Goal: Use online tool/utility

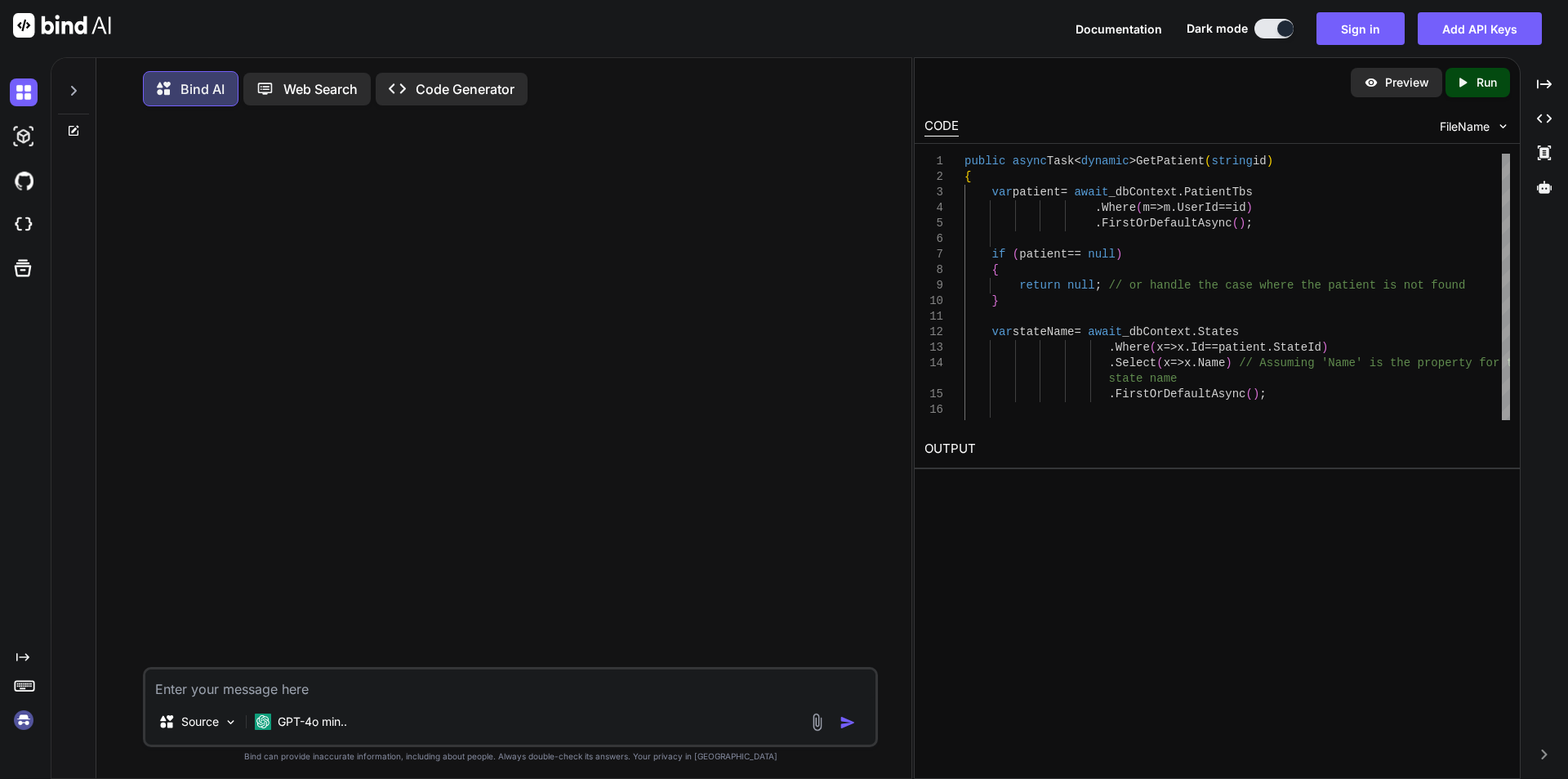
click at [313, 680] on textarea at bounding box center [511, 684] width 730 height 30
paste textarea "const isSwapChecked = document.getElementById('swapToggle').checked;"
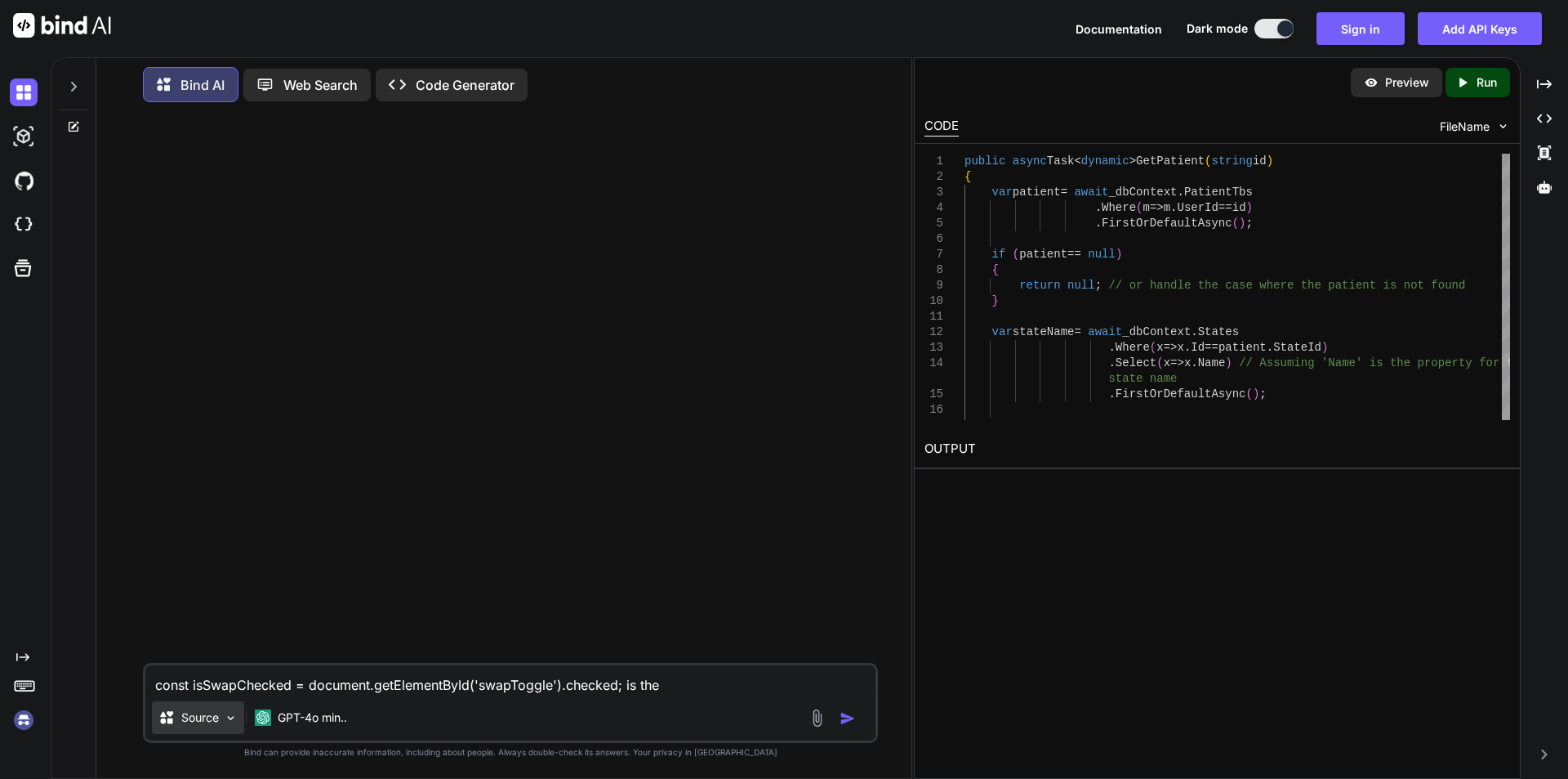
click at [215, 704] on div "Source" at bounding box center [199, 717] width 93 height 32
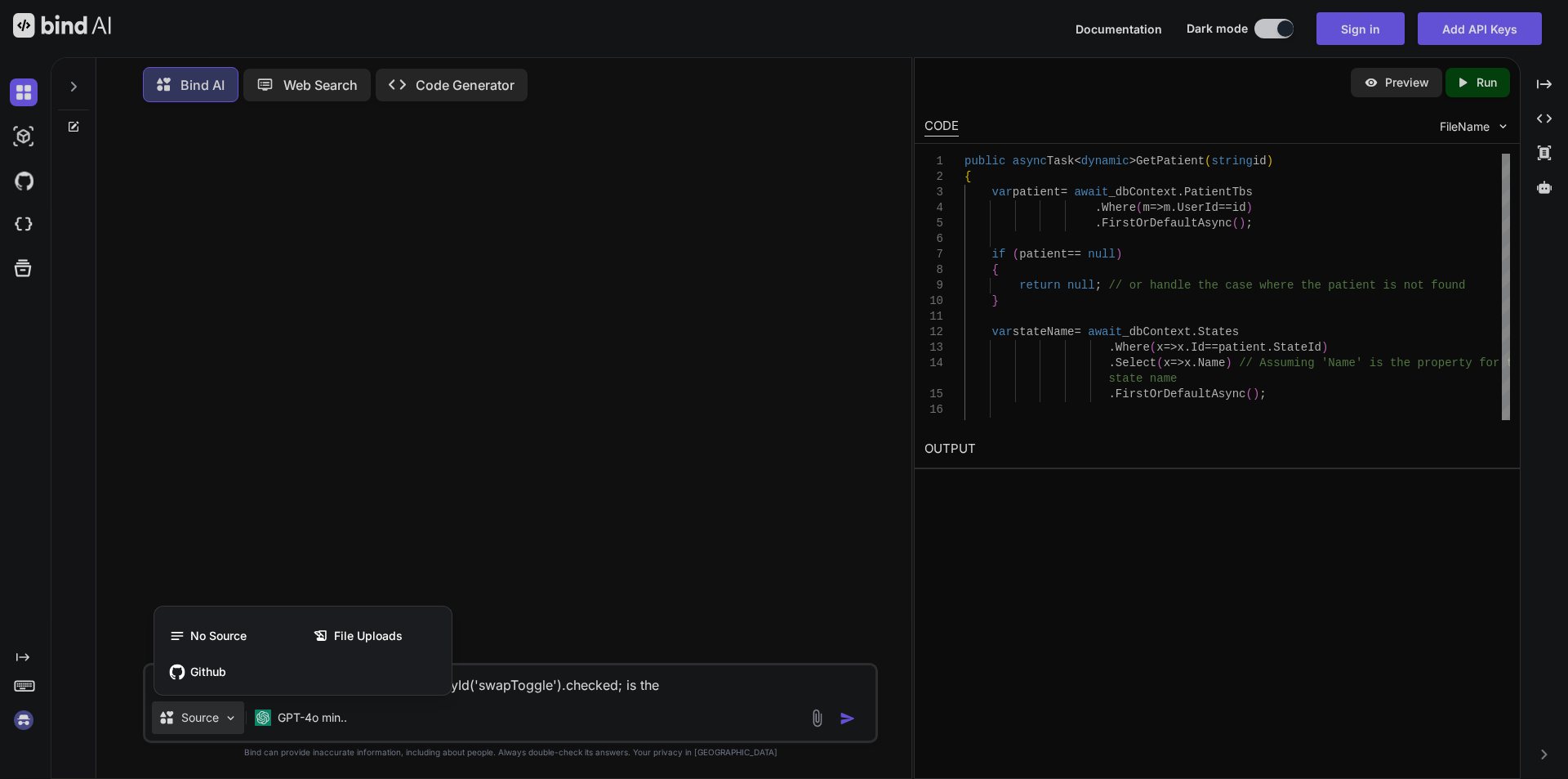
click at [525, 705] on div at bounding box center [784, 389] width 1568 height 779
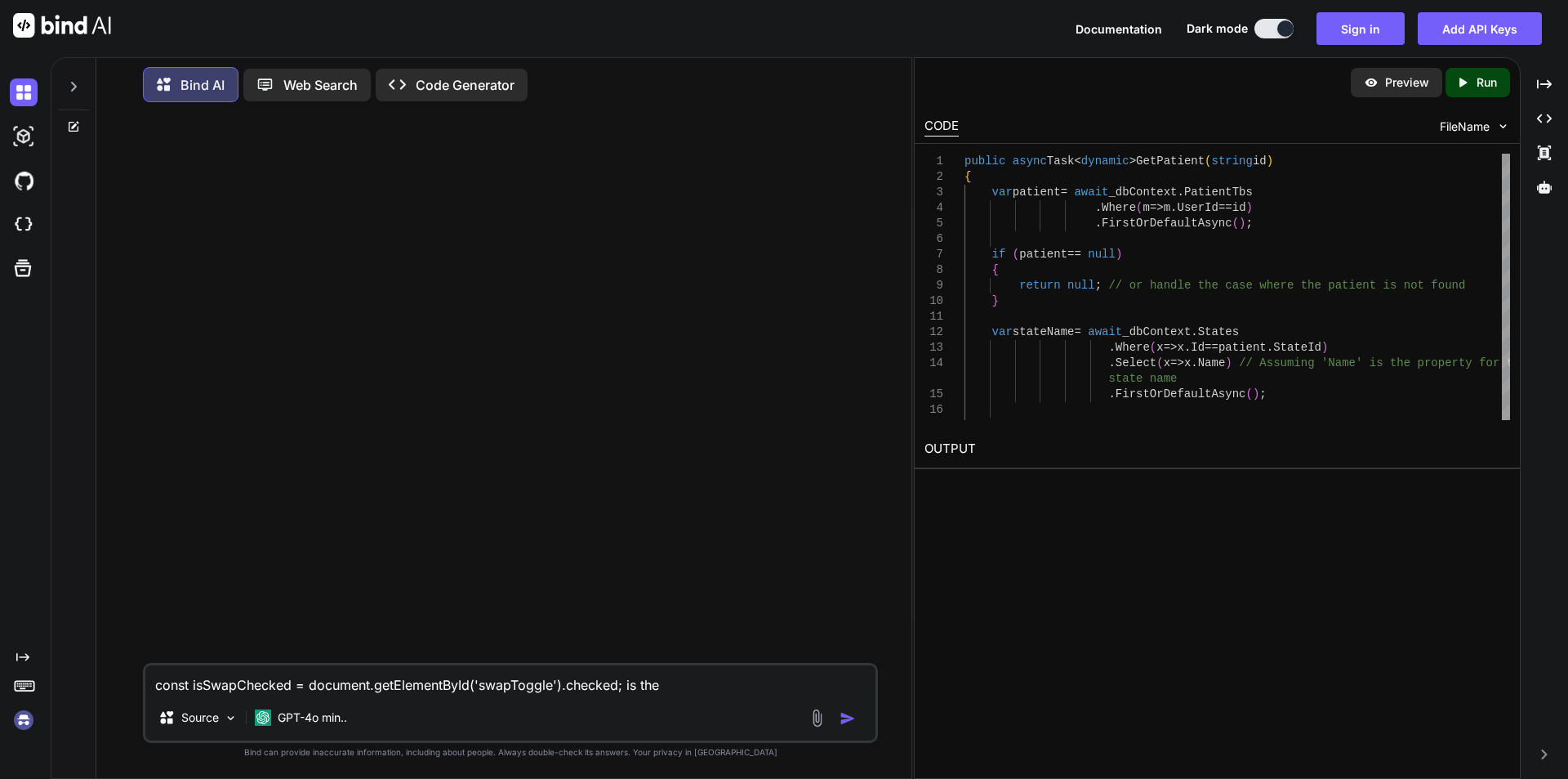
click at [257, 690] on textarea "const isSwapChecked = document.getElementById('swapToggle').checked; is the" at bounding box center [511, 680] width 730 height 30
click at [693, 684] on textarea "const isSwapChecked = document.getElementById('swapToggle').checked; is the" at bounding box center [511, 680] width 730 height 30
paste textarea "isSwapChecked"
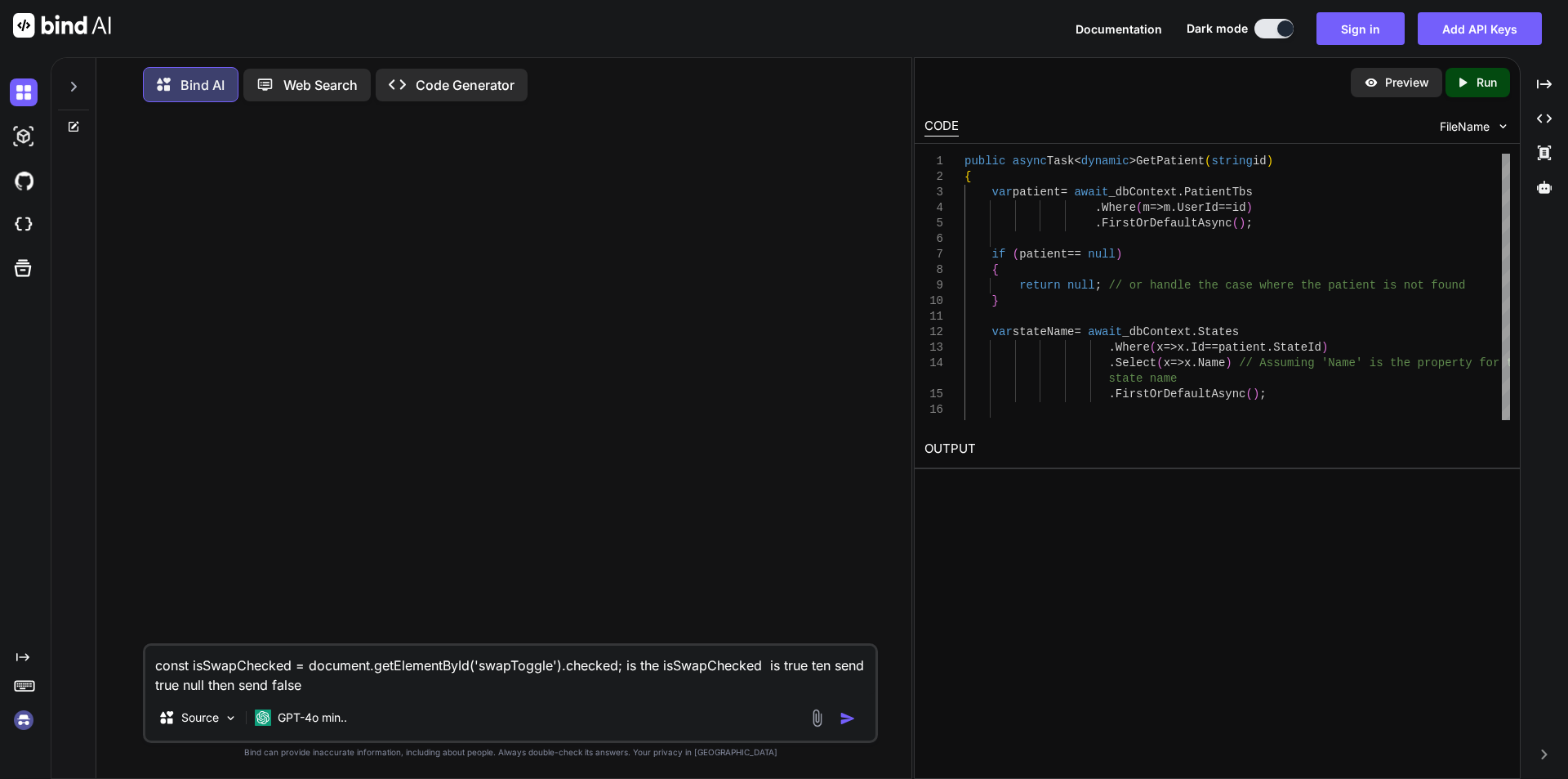
type textarea "const isSwapChecked = document.getElementById('swapToggle').checked; is the isS…"
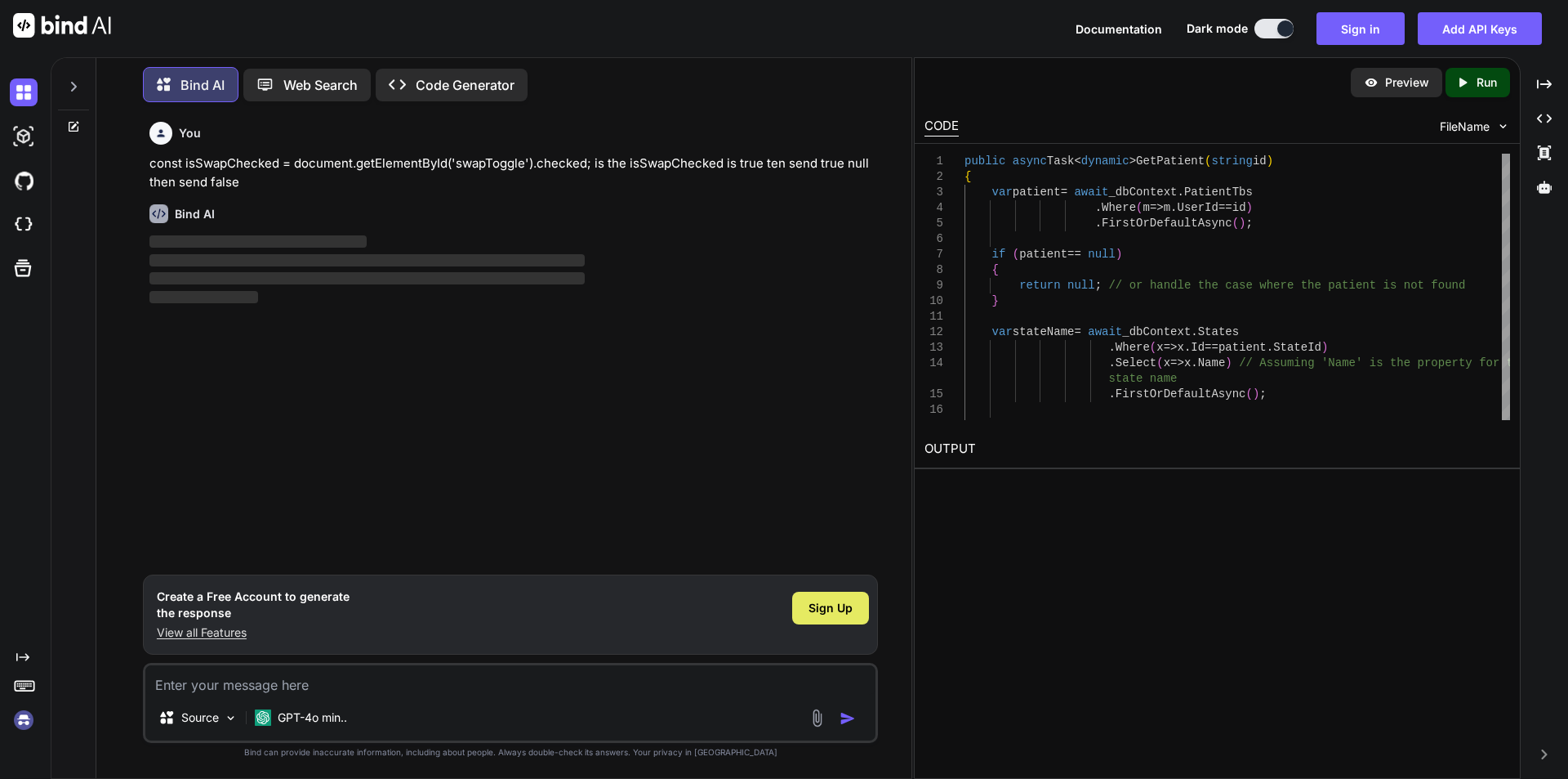
click at [804, 609] on div "Sign Up" at bounding box center [831, 608] width 77 height 32
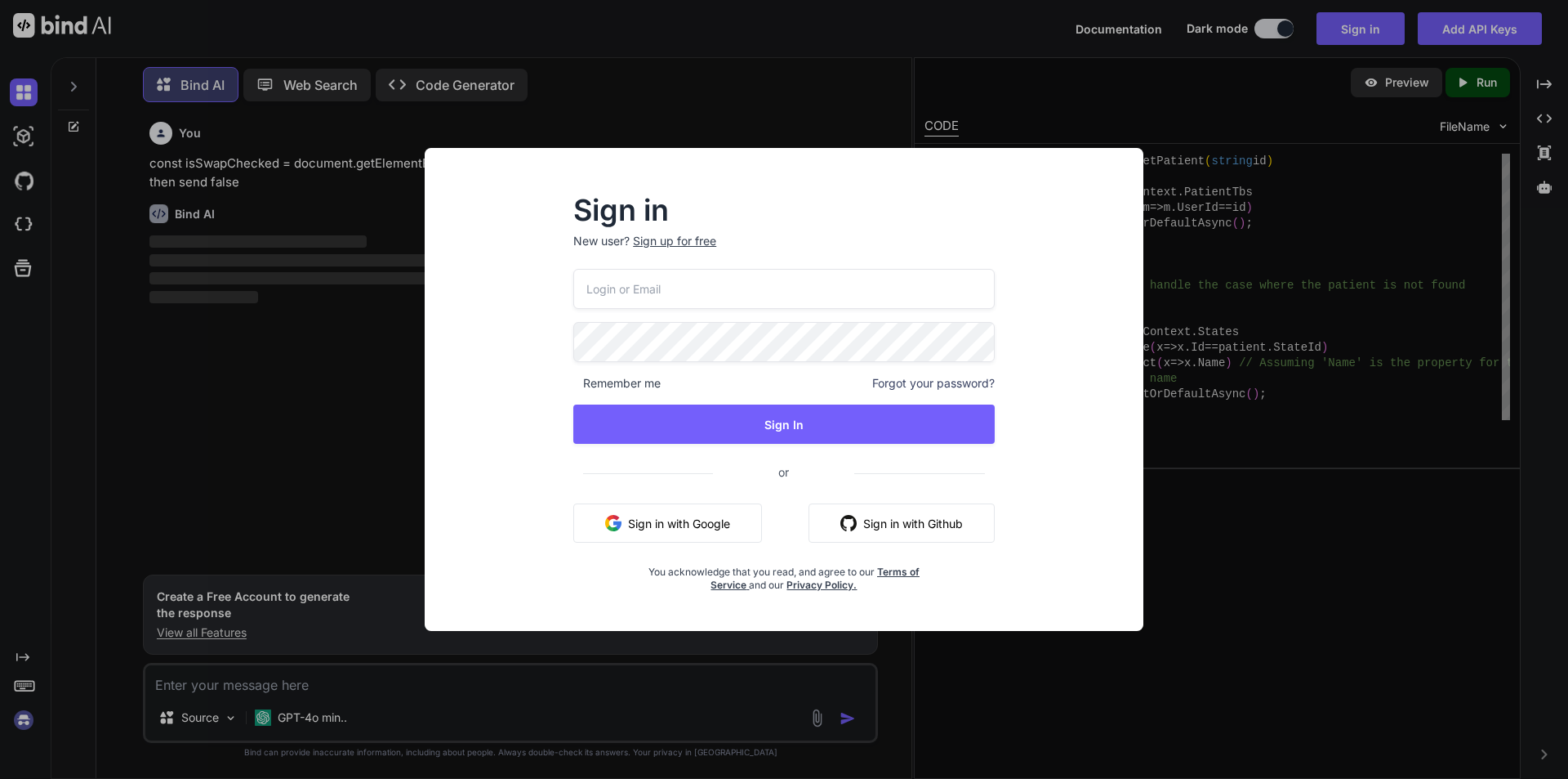
type input "[EMAIL_ADDRESS][DOMAIN_NAME]"
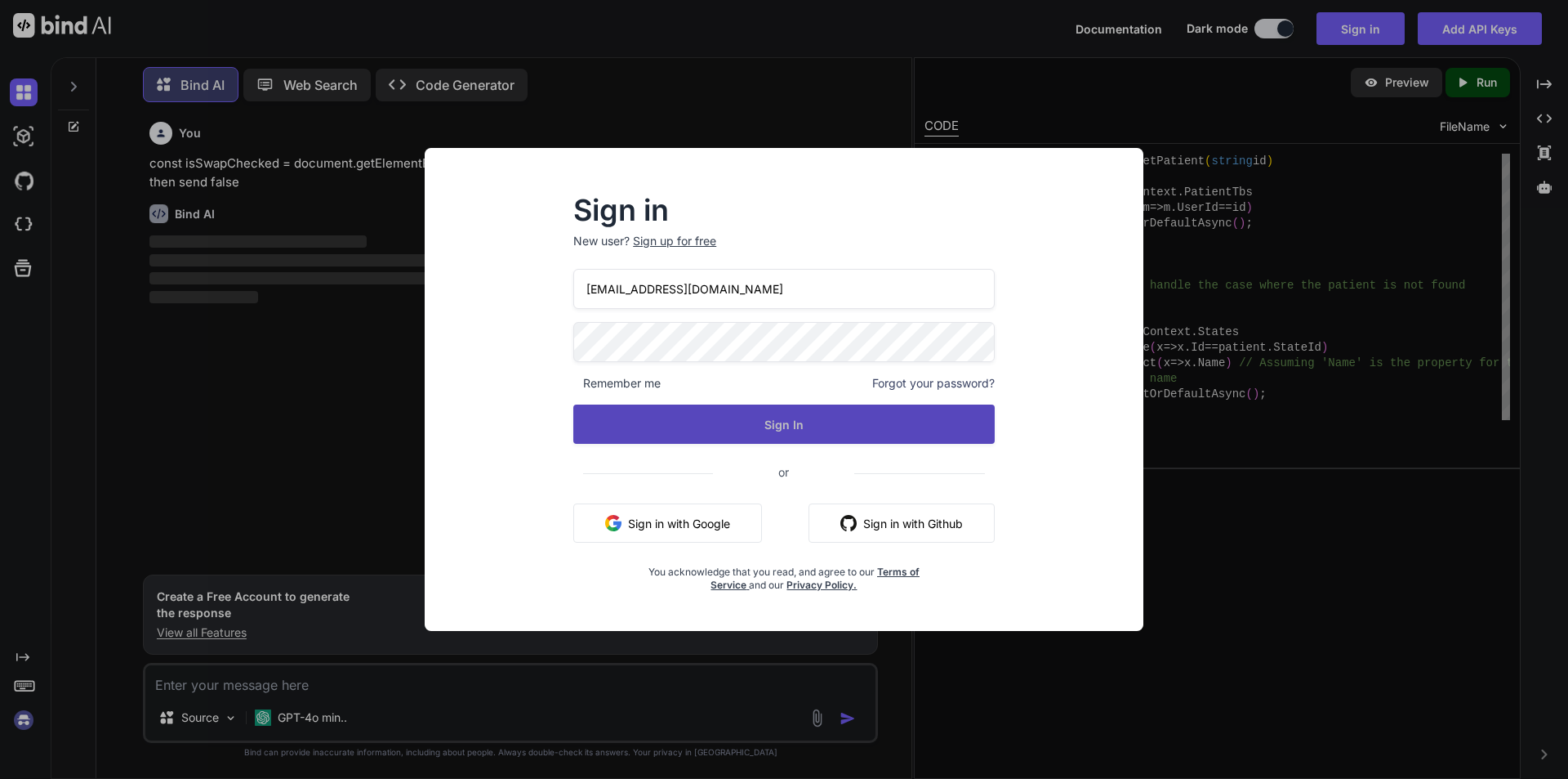
click at [660, 425] on button "Sign In" at bounding box center [784, 424] width 421 height 39
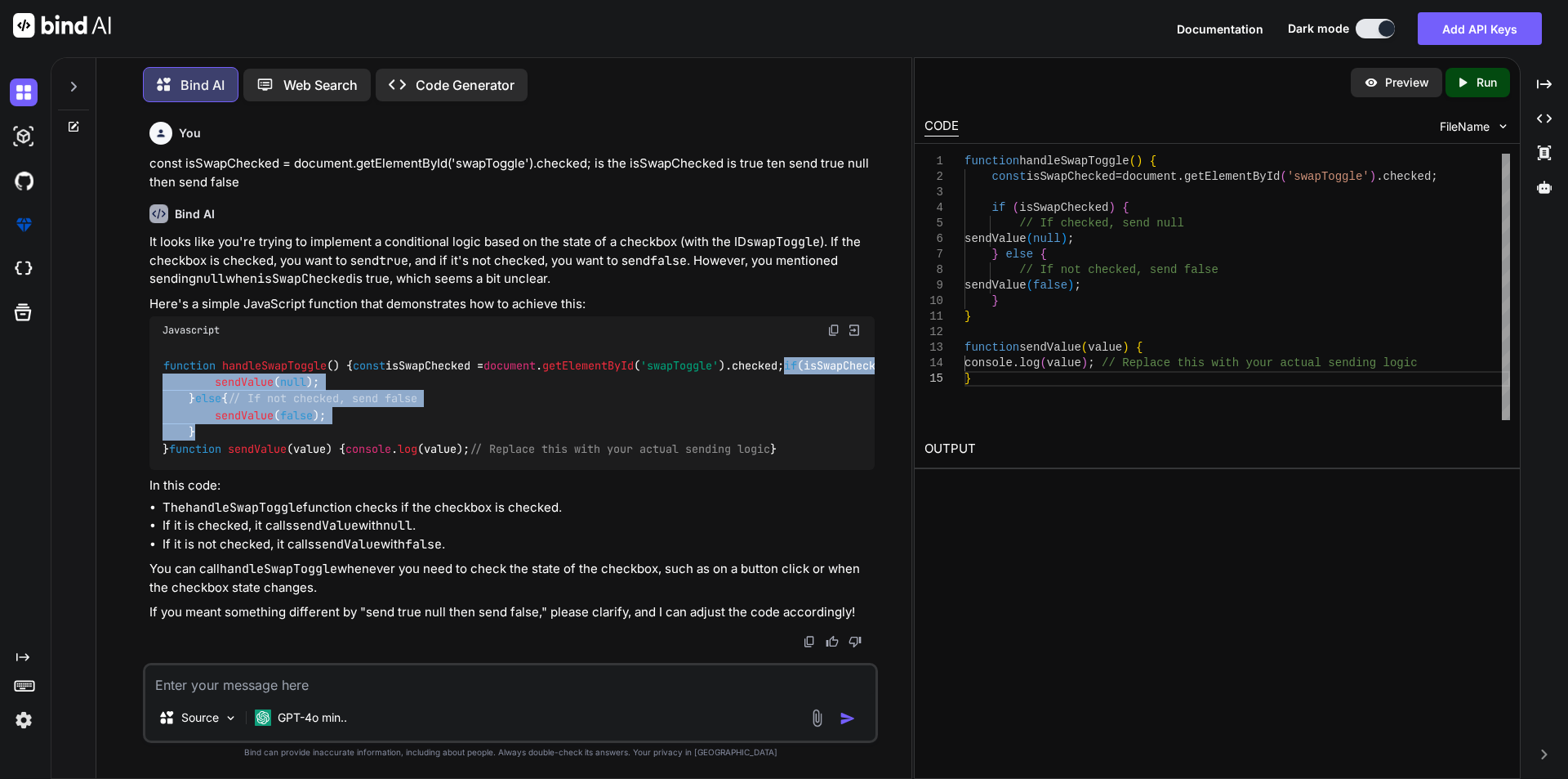
drag, startPoint x: 187, startPoint y: 413, endPoint x: 410, endPoint y: 517, distance: 246.1
click at [410, 470] on div "function handleSwapToggle ( ) { const isSwapChecked = document . getElementById…" at bounding box center [512, 407] width 726 height 126
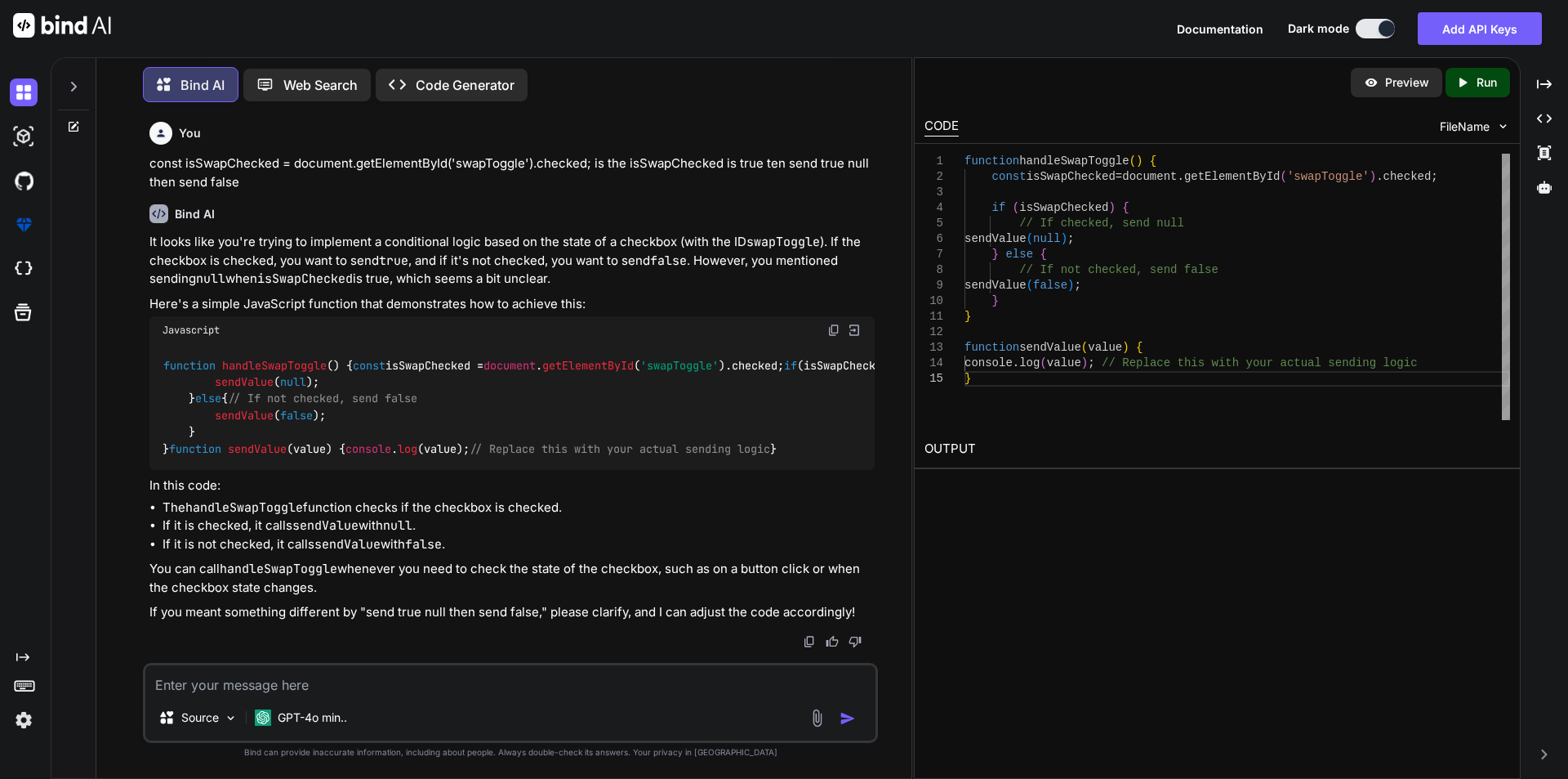
click at [175, 412] on code "function handleSwapToggle ( ) { const isSwapChecked = document . getElementById…" at bounding box center [613, 406] width 903 height 100
drag, startPoint x: 331, startPoint y: 469, endPoint x: 375, endPoint y: 506, distance: 57.5
click at [377, 470] on div "function handleSwapToggle ( ) { const isSwapChecked = document . getElementById…" at bounding box center [512, 407] width 726 height 126
click at [373, 449] on div "function handleSwapToggle ( ) { const isSwapChecked = document . getElementById…" at bounding box center [512, 407] width 726 height 126
drag, startPoint x: 180, startPoint y: 411, endPoint x: 213, endPoint y: 466, distance: 64.1
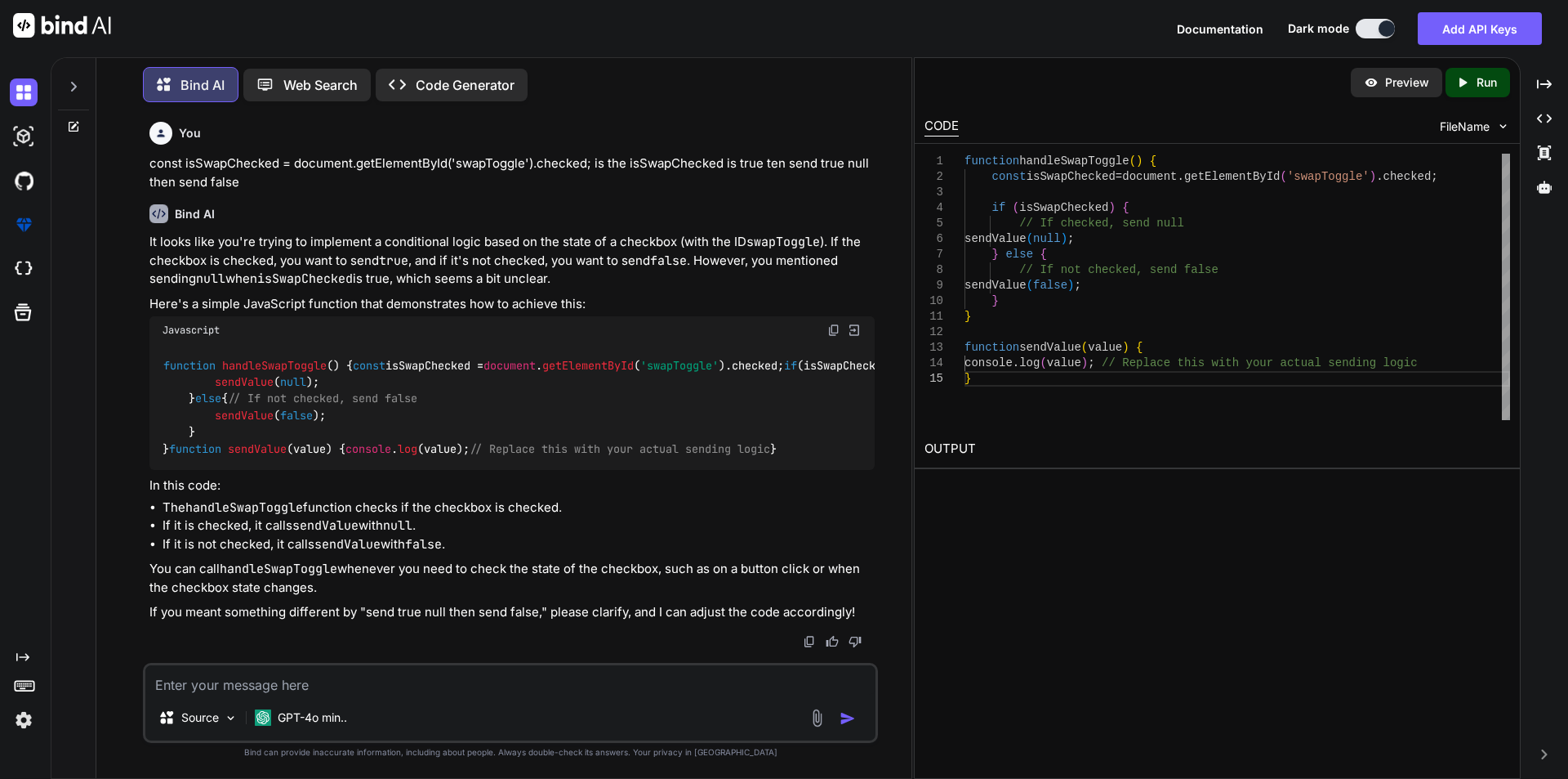
click at [198, 458] on code "function handleSwapToggle ( ) { const isSwapChecked = document . getElementById…" at bounding box center [613, 406] width 903 height 100
copy code "if (isSwapChecked) { // If checked, send null sendValue ( null ); }"
